Goal: Information Seeking & Learning: Compare options

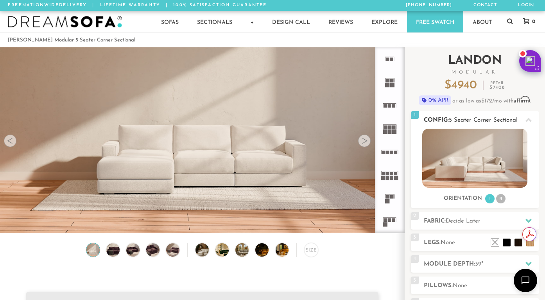
scroll to position [8531, 539]
click at [498, 201] on li "R" at bounding box center [500, 198] width 9 height 9
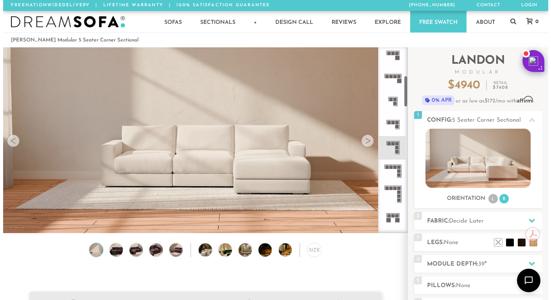
scroll to position [171, 0]
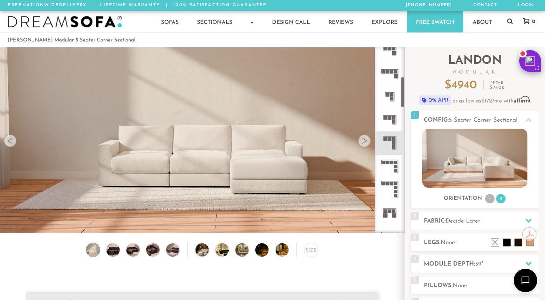
click at [392, 142] on rect at bounding box center [394, 143] width 4 height 4
click at [369, 147] on img at bounding box center [202, 82] width 404 height 135
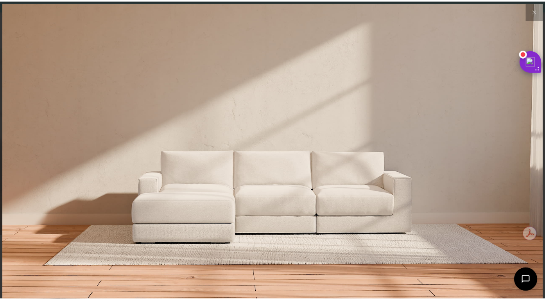
scroll to position [8542, 545]
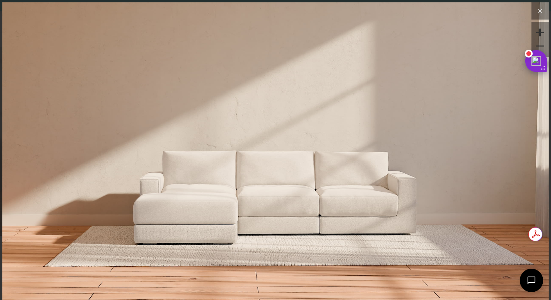
click at [537, 15] on icon at bounding box center [539, 10] width 9 height 9
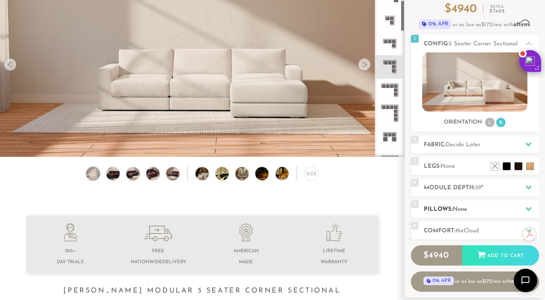
scroll to position [78, 0]
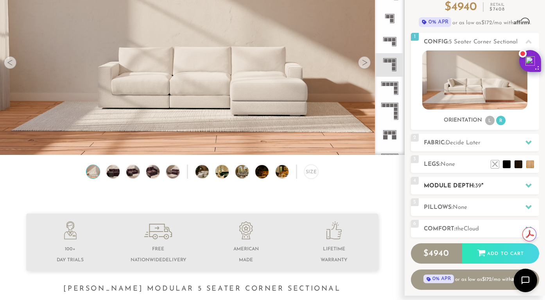
click at [490, 185] on h2 "Module Depth: 39 "" at bounding box center [481, 185] width 115 height 9
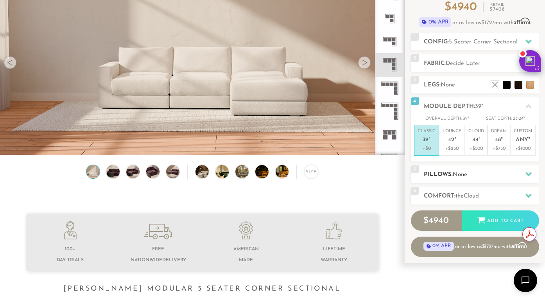
click at [525, 175] on icon at bounding box center [528, 174] width 6 height 6
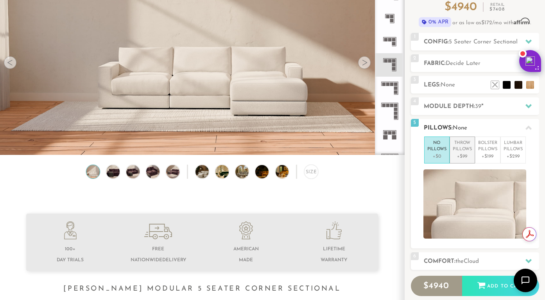
click at [455, 152] on p "Throw Pillows" at bounding box center [462, 146] width 19 height 13
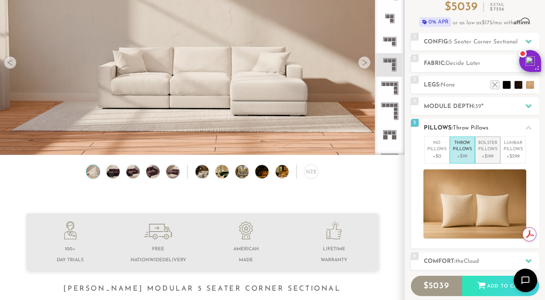
click at [485, 152] on p "Bolster Pillows" at bounding box center [487, 146] width 19 height 13
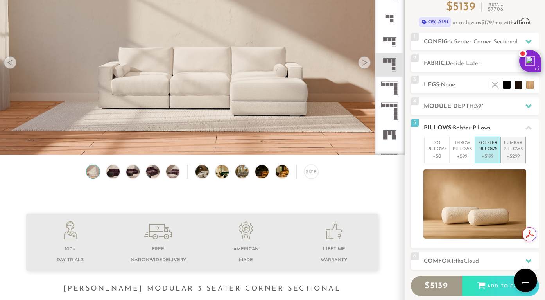
click at [512, 152] on p "Lumbar Pillows" at bounding box center [512, 146] width 19 height 13
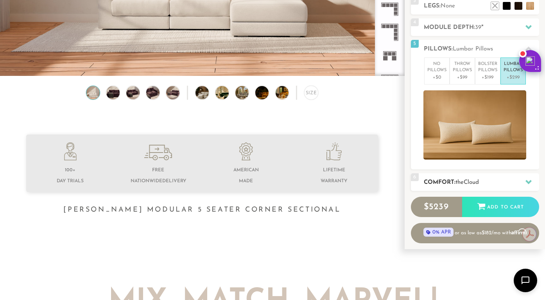
scroll to position [156, 0]
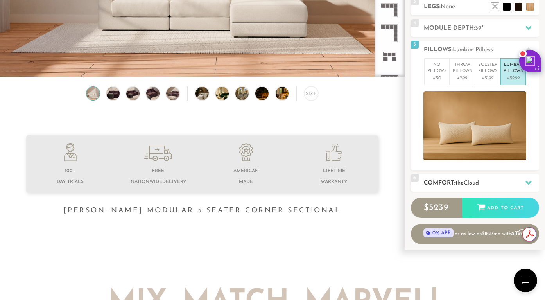
click at [517, 174] on div "6 Comfort: the Cloud soft" at bounding box center [475, 183] width 128 height 18
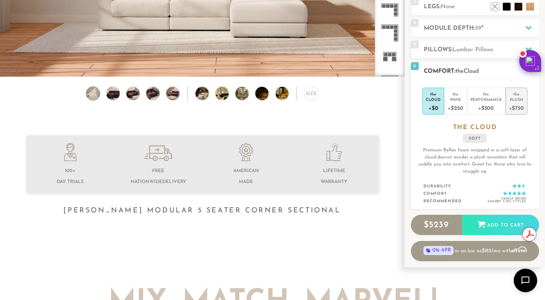
click at [517, 95] on div "the" at bounding box center [516, 93] width 15 height 8
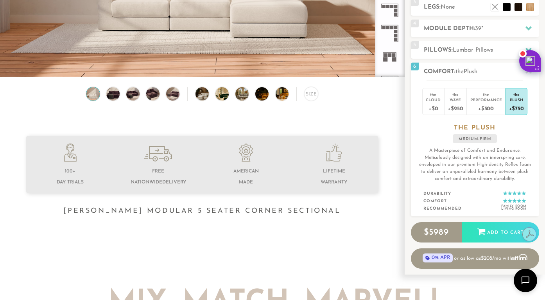
scroll to position [159, 0]
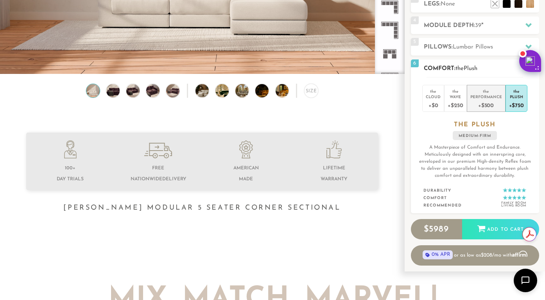
click at [481, 98] on div "Performance" at bounding box center [486, 96] width 32 height 5
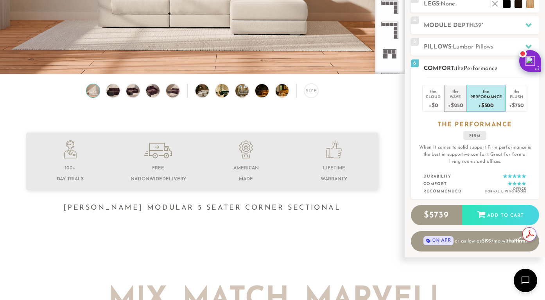
click at [456, 97] on div "Wave" at bounding box center [454, 96] width 15 height 5
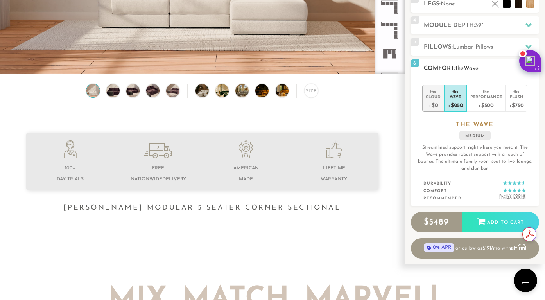
click at [442, 97] on li "the Cloud +$0" at bounding box center [433, 98] width 22 height 27
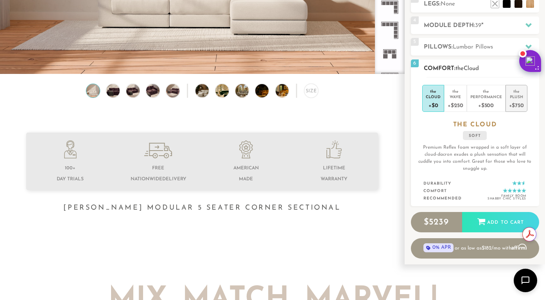
click at [520, 107] on div "+$750" at bounding box center [516, 104] width 15 height 11
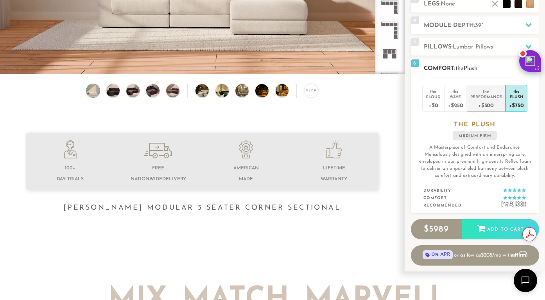
click at [476, 97] on div "Performance" at bounding box center [486, 96] width 32 height 5
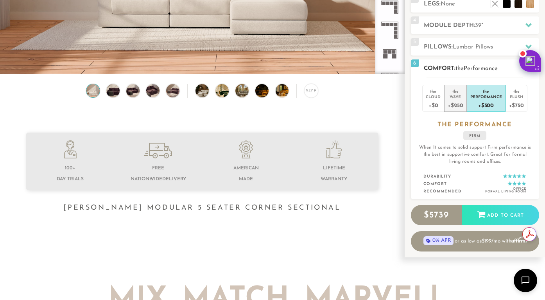
click at [450, 99] on div "+$250" at bounding box center [454, 104] width 15 height 11
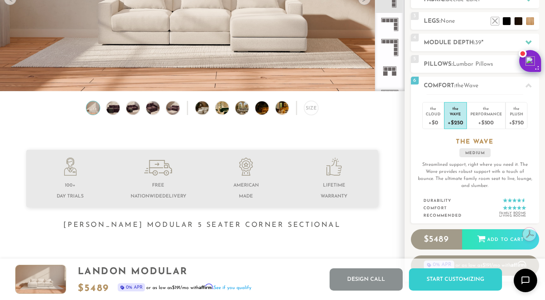
scroll to position [0, 0]
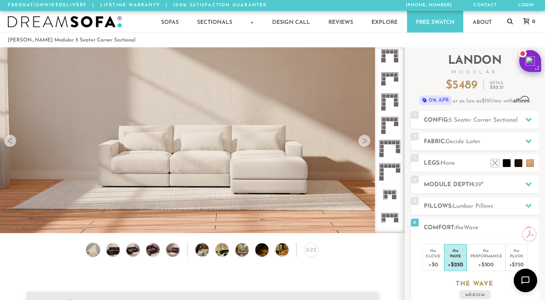
click at [390, 149] on icon at bounding box center [389, 147] width 23 height 23
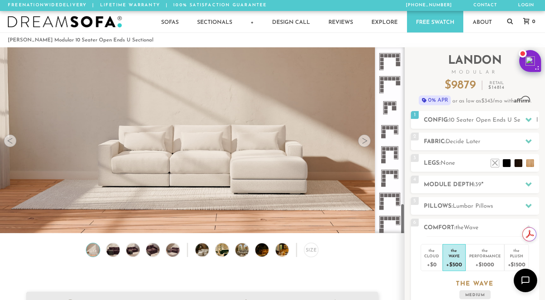
scroll to position [926, 0]
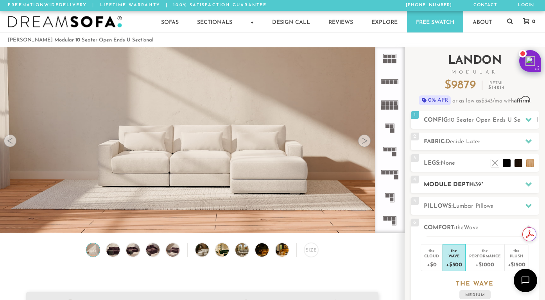
click at [460, 192] on div "4 Module Depth: 39 "" at bounding box center [475, 184] width 128 height 18
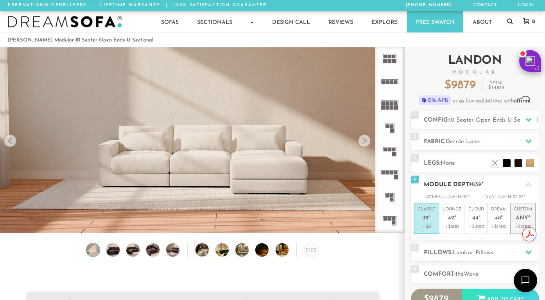
click at [531, 217] on p "Custom Any "" at bounding box center [522, 214] width 18 height 17
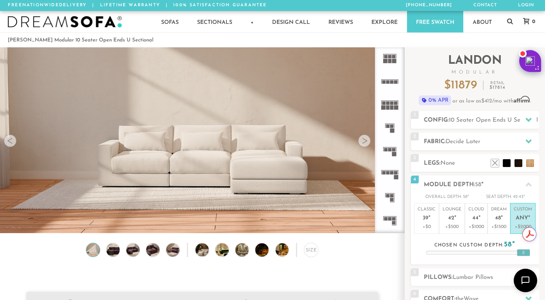
drag, startPoint x: 527, startPoint y: 259, endPoint x: 553, endPoint y: 257, distance: 26.6
click at [544, 257] on html "Summer Sale - 15% Off All Custom Orders [PHONE_NUMBER] Free Nationwide Delivery…" at bounding box center [272, 150] width 545 height 300
drag, startPoint x: 522, startPoint y: 252, endPoint x: 550, endPoint y: 256, distance: 27.7
click at [544, 258] on html "Summer Sale - 15% Off All Custom Orders [PHONE_NUMBER] Free Nationwide Delivery…" at bounding box center [272, 150] width 545 height 300
click at [506, 216] on p "Dream 48 "" at bounding box center [499, 214] width 16 height 17
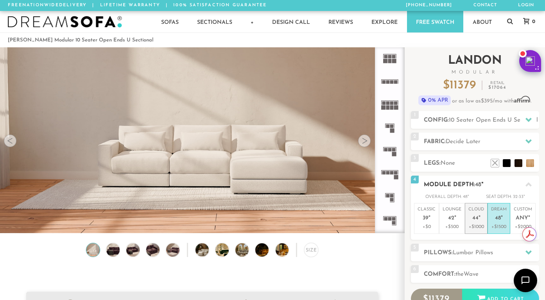
click at [479, 222] on p "Cloud 44 "" at bounding box center [476, 214] width 16 height 17
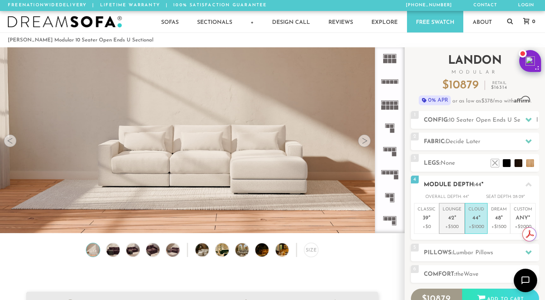
click at [445, 220] on p "Lounge 42 "" at bounding box center [451, 214] width 19 height 17
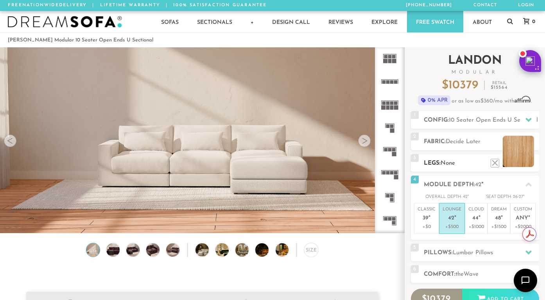
click at [534, 163] on ul at bounding box center [512, 161] width 47 height 12
click at [529, 163] on li at bounding box center [518, 151] width 31 height 31
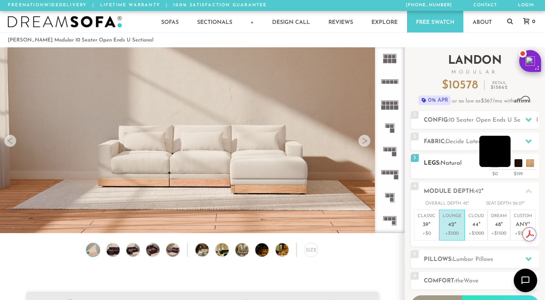
click at [507, 165] on li at bounding box center [494, 151] width 31 height 31
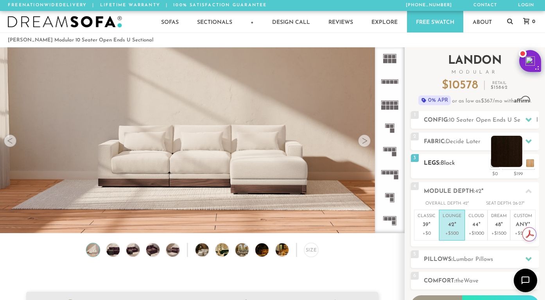
click at [518, 157] on li at bounding box center [506, 151] width 31 height 31
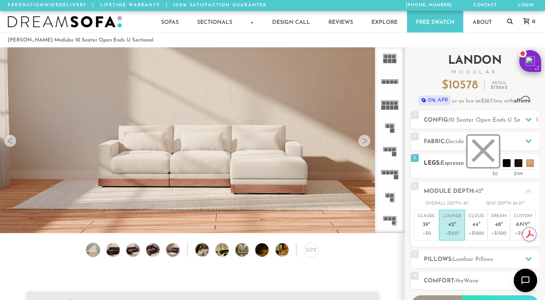
click at [493, 164] on li at bounding box center [482, 151] width 31 height 31
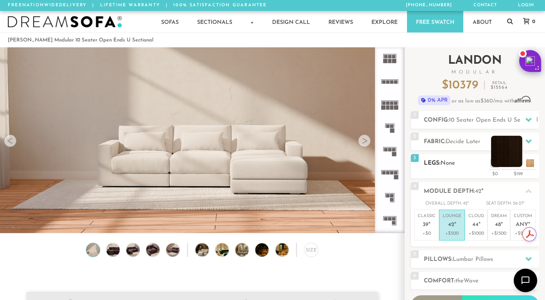
click at [515, 161] on li at bounding box center [506, 151] width 31 height 31
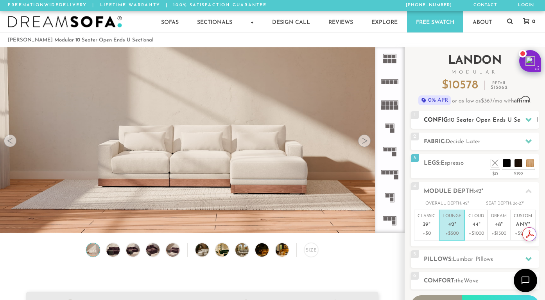
click at [521, 121] on div at bounding box center [528, 120] width 16 height 16
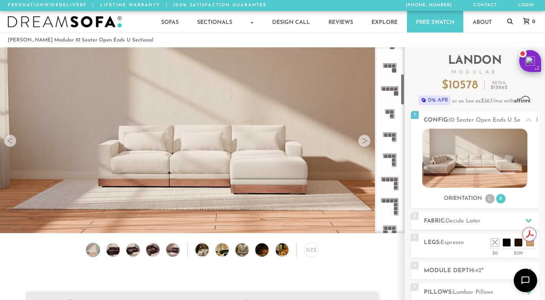
scroll to position [156, 0]
click at [392, 175] on rect at bounding box center [392, 177] width 4 height 4
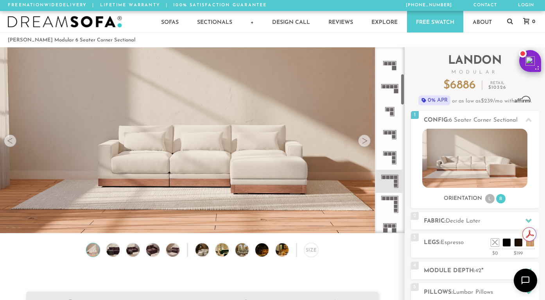
click at [391, 156] on rect at bounding box center [390, 154] width 4 height 4
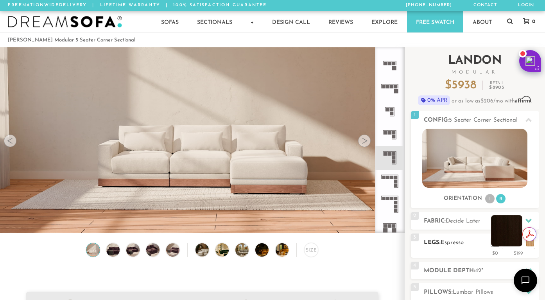
click at [519, 243] on li at bounding box center [506, 230] width 31 height 31
click at [508, 243] on li at bounding box center [506, 230] width 31 height 31
click at [507, 244] on li at bounding box center [494, 230] width 31 height 31
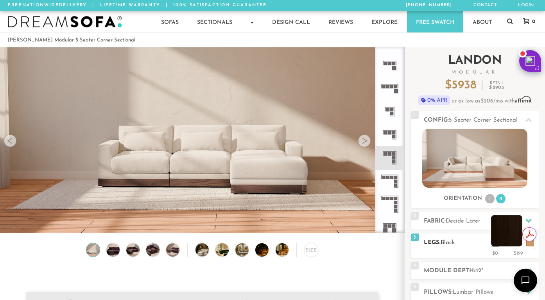
click at [517, 242] on li at bounding box center [506, 230] width 31 height 31
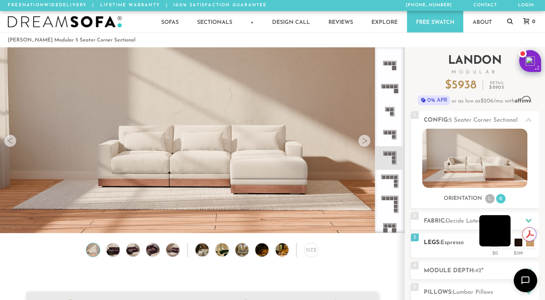
click at [504, 244] on li at bounding box center [494, 230] width 31 height 31
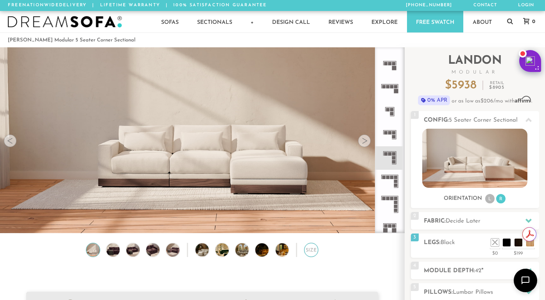
click at [308, 252] on div "Size" at bounding box center [311, 250] width 14 height 14
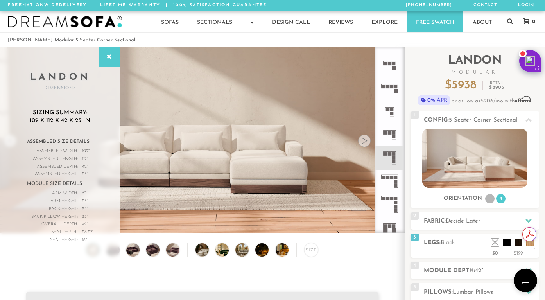
click at [338, 261] on div "Size" at bounding box center [202, 252] width 404 height 18
click at [110, 63] on div at bounding box center [109, 57] width 21 height 20
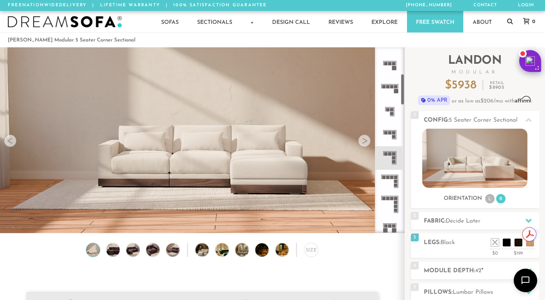
click at [393, 156] on icon at bounding box center [389, 157] width 23 height 23
click at [369, 142] on div at bounding box center [364, 140] width 13 height 13
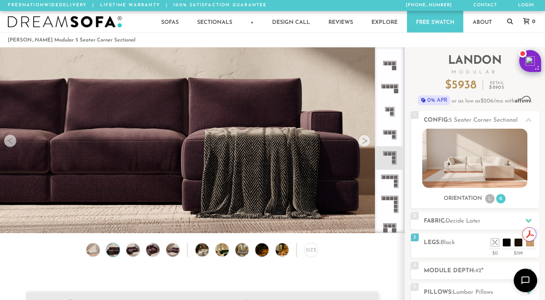
click at [8, 143] on div at bounding box center [10, 140] width 13 height 13
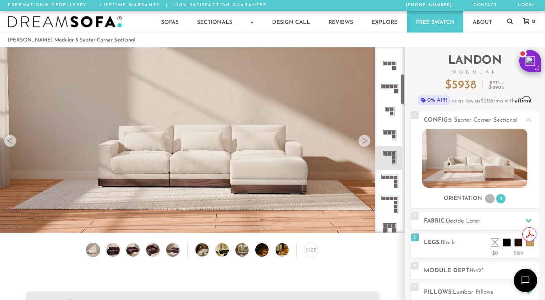
click at [393, 138] on rect at bounding box center [394, 137] width 4 height 4
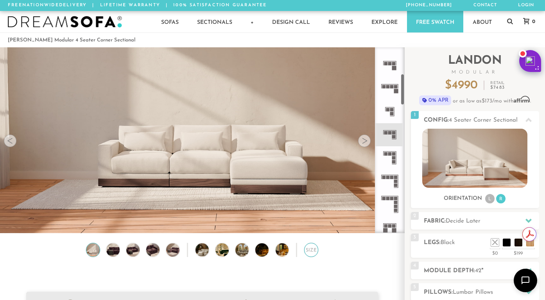
click at [308, 256] on div "Size" at bounding box center [311, 250] width 14 height 14
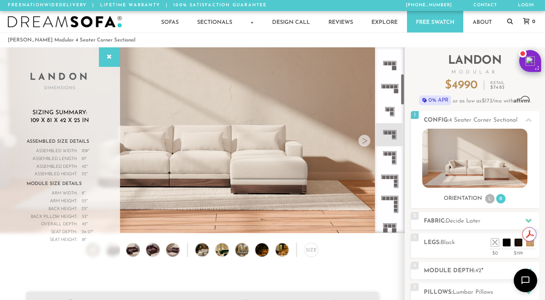
click at [393, 153] on rect at bounding box center [394, 154] width 4 height 4
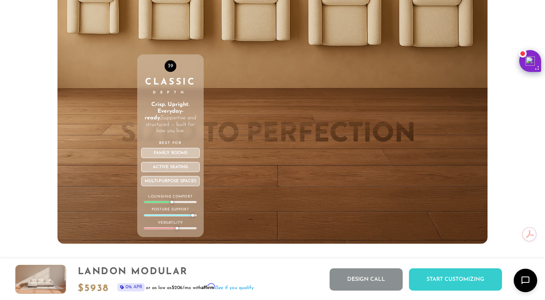
scroll to position [2662, 0]
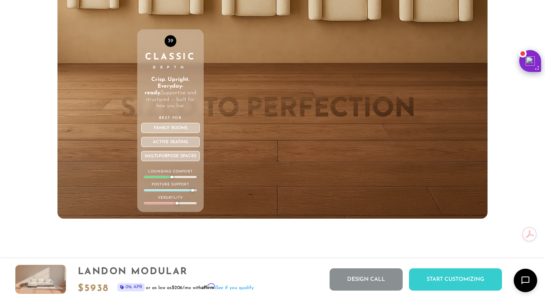
click at [171, 129] on div "Family Rooms" at bounding box center [170, 128] width 59 height 10
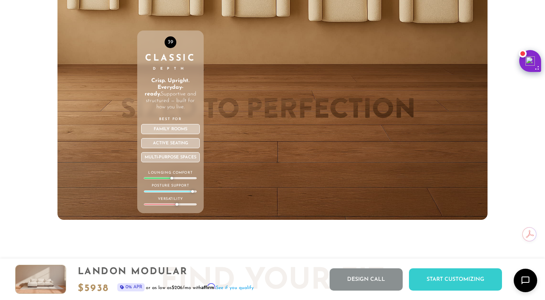
scroll to position [2642, 0]
